Goal: Transaction & Acquisition: Purchase product/service

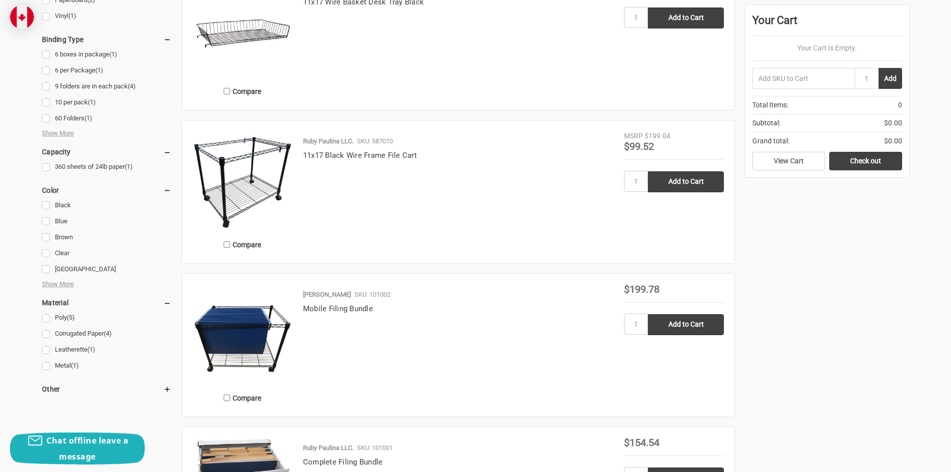
scroll to position [549, 0]
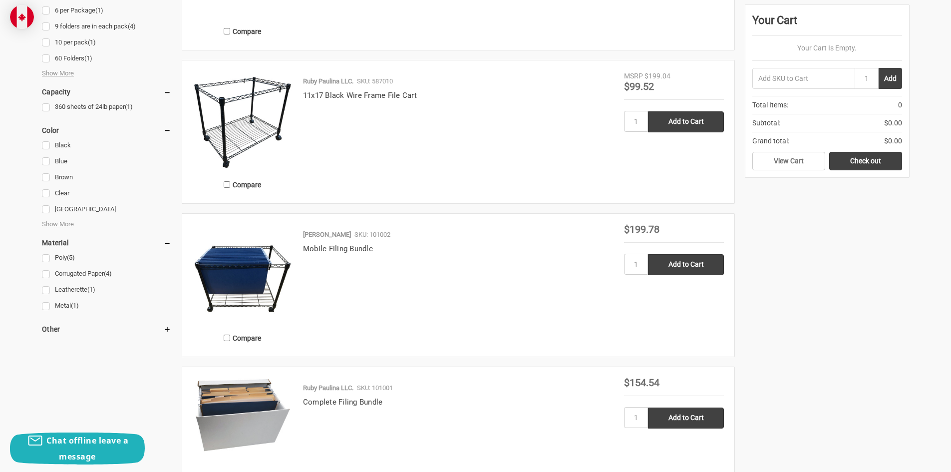
click at [240, 279] on img at bounding box center [243, 274] width 100 height 100
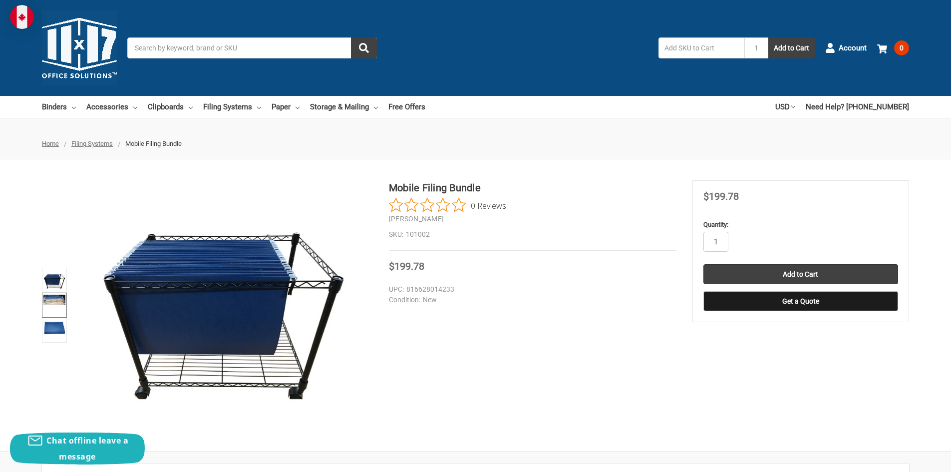
click at [64, 300] on img at bounding box center [54, 300] width 22 height 10
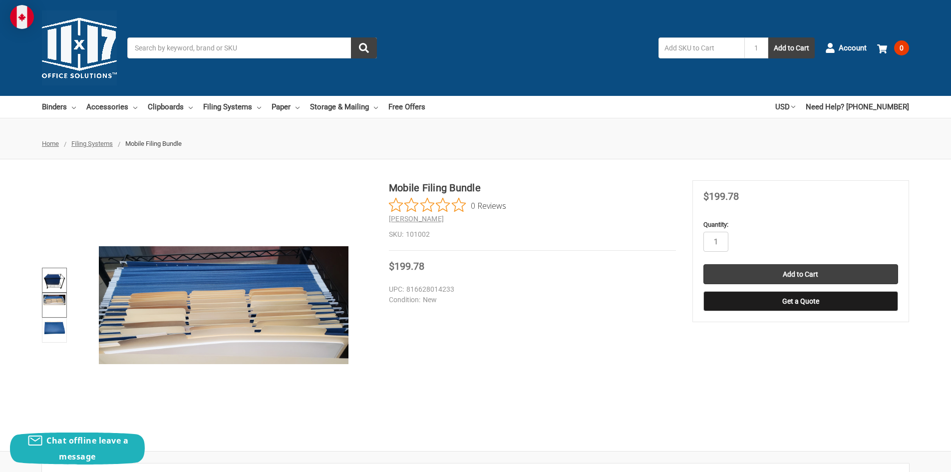
click at [52, 282] on img at bounding box center [54, 280] width 22 height 22
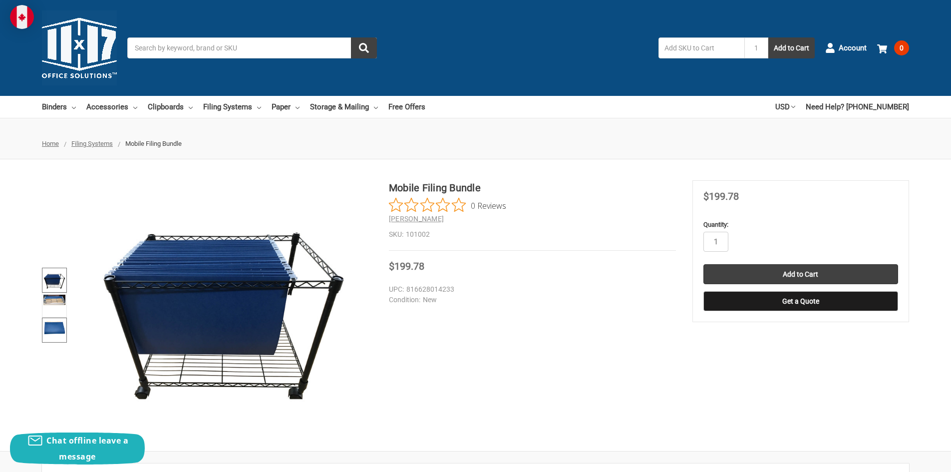
click at [49, 321] on img at bounding box center [54, 327] width 22 height 16
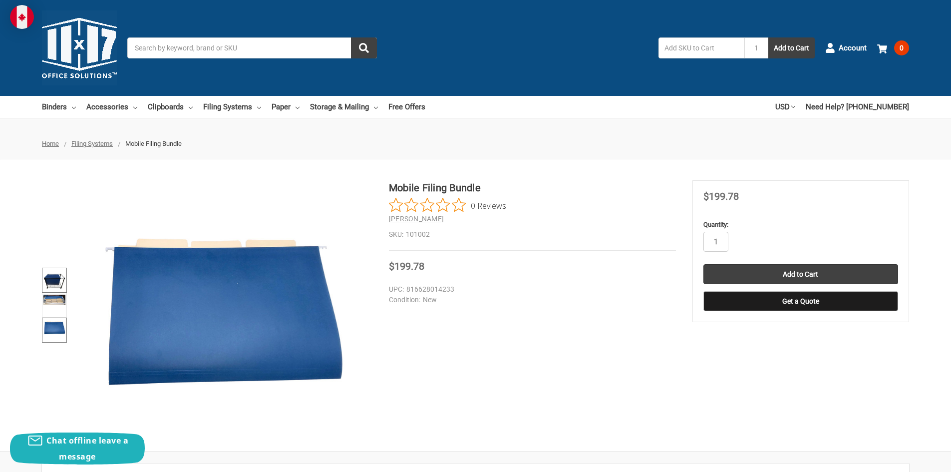
drag, startPoint x: 434, startPoint y: 1, endPoint x: 49, endPoint y: 285, distance: 478.3
click at [49, 285] on img at bounding box center [54, 280] width 22 height 22
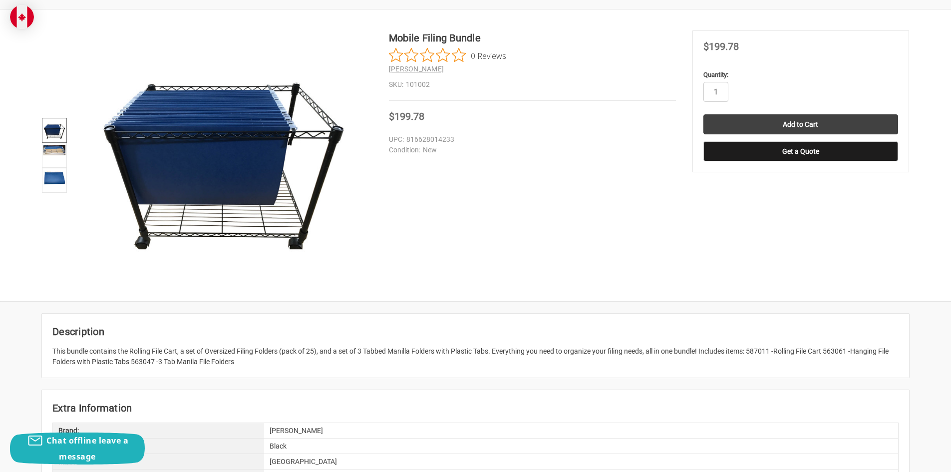
scroll to position [200, 0]
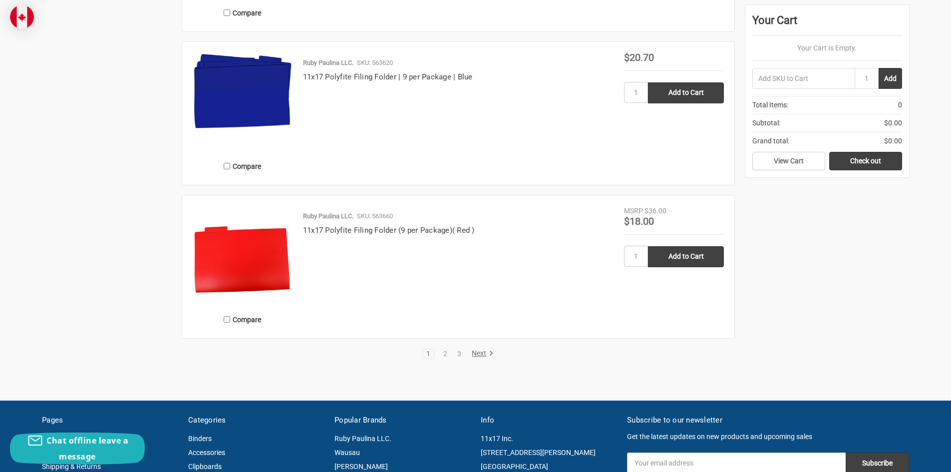
scroll to position [2048, 0]
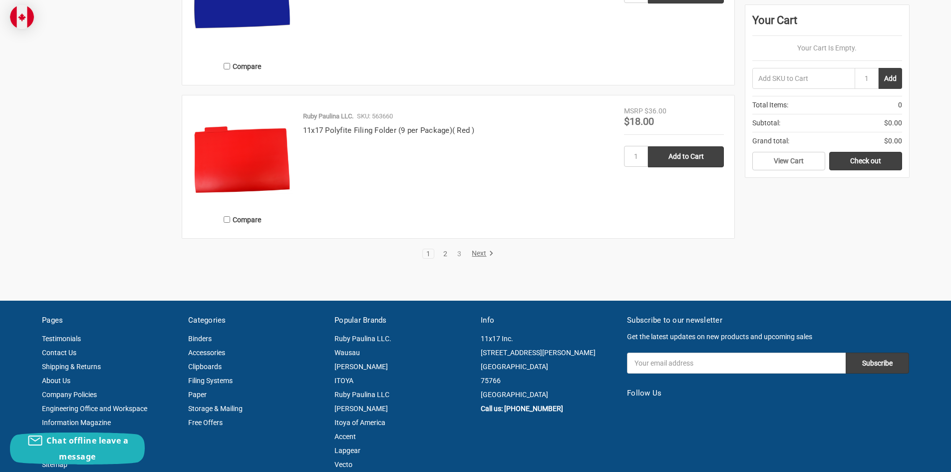
click at [444, 252] on link "2" at bounding box center [445, 253] width 11 height 7
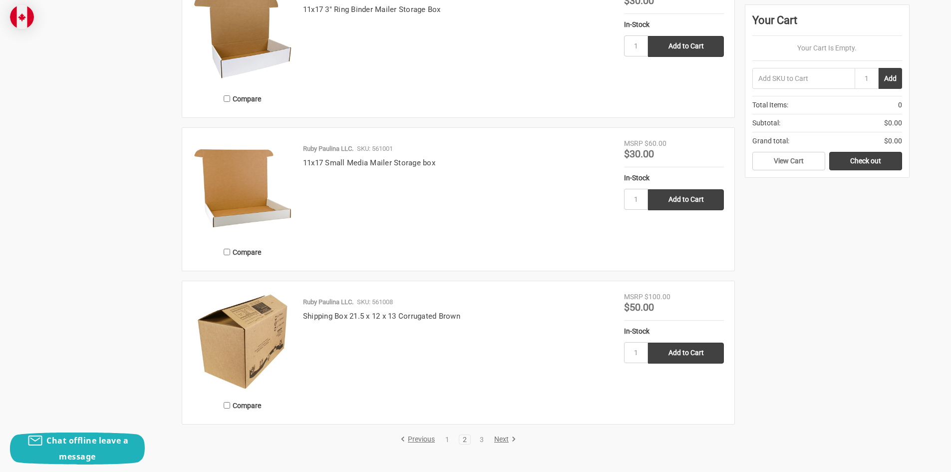
scroll to position [2048, 0]
